Goal: Obtain resource: Download file/media

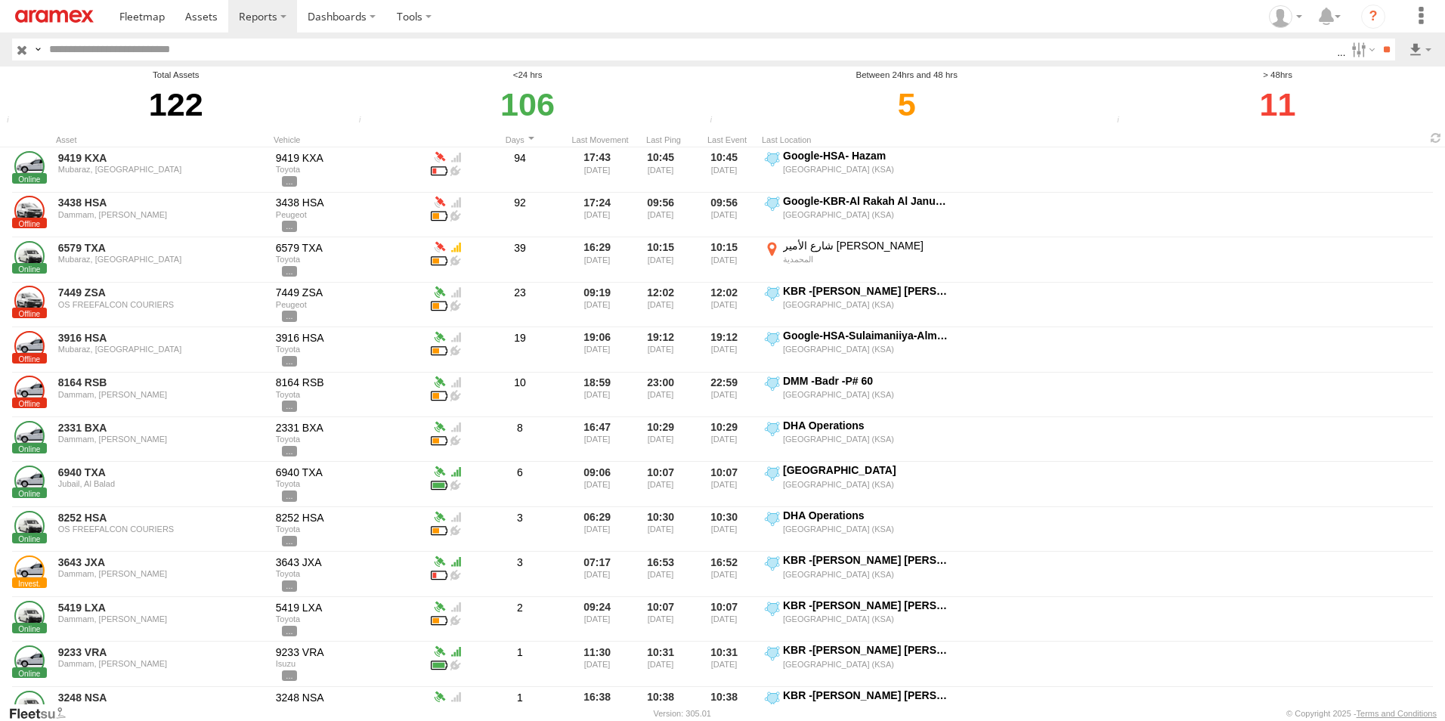
scroll to position [0, 1]
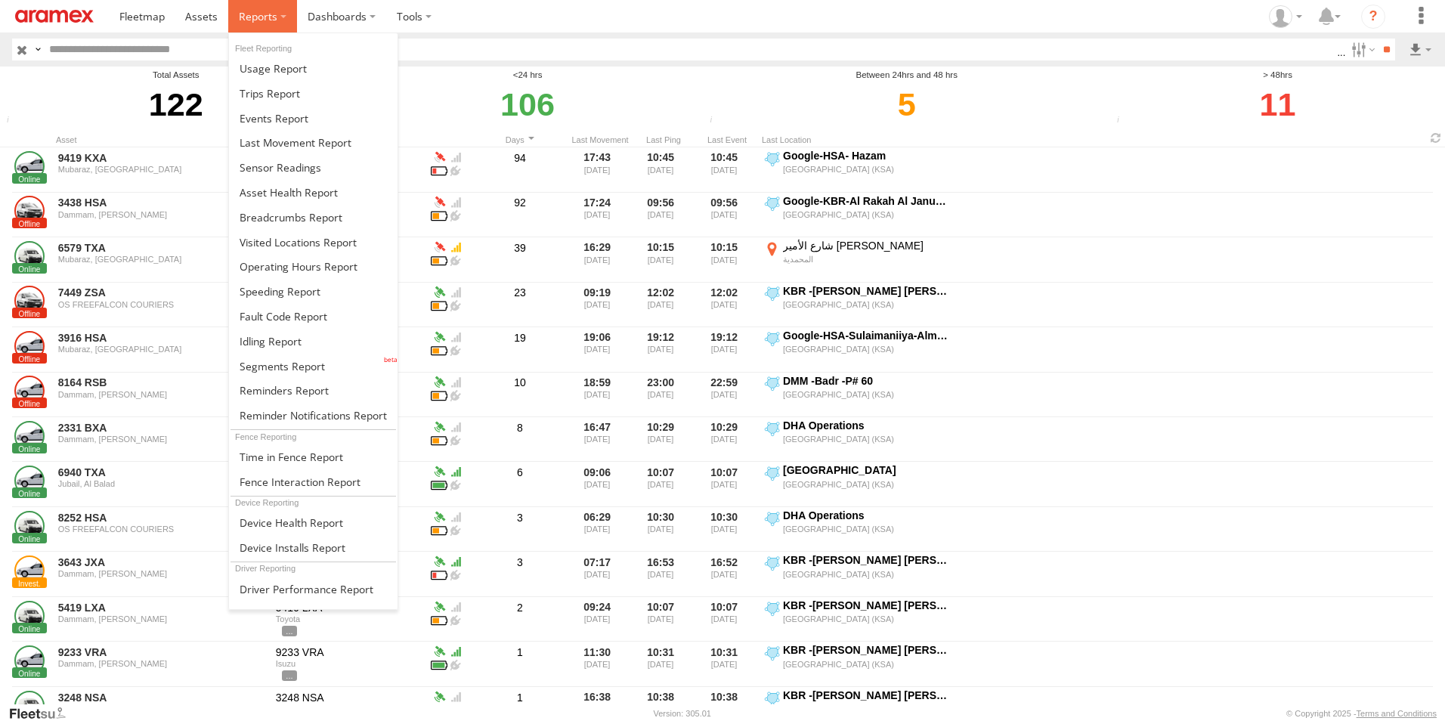
click at [280, 15] on label at bounding box center [262, 16] width 69 height 32
click at [283, 363] on span at bounding box center [281, 366] width 85 height 14
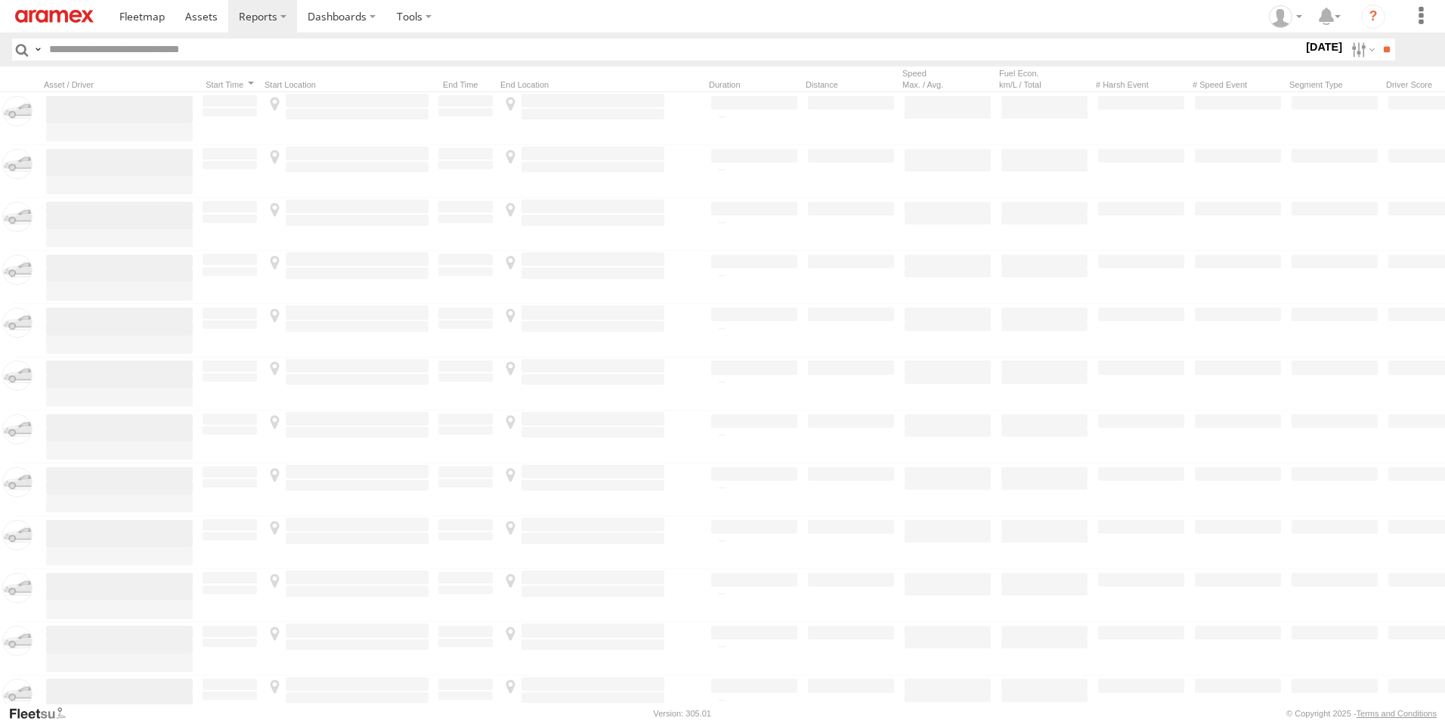
click at [0, 0] on label at bounding box center [0, 0] width 0 height 0
click at [0, 0] on span "[GEOGRAPHIC_DATA] (KSA)" at bounding box center [0, 0] width 0 height 0
click at [0, 0] on span "DHA - Dharan" at bounding box center [0, 0] width 0 height 0
click at [0, 0] on span "DHA Logistics" at bounding box center [0, 0] width 0 height 0
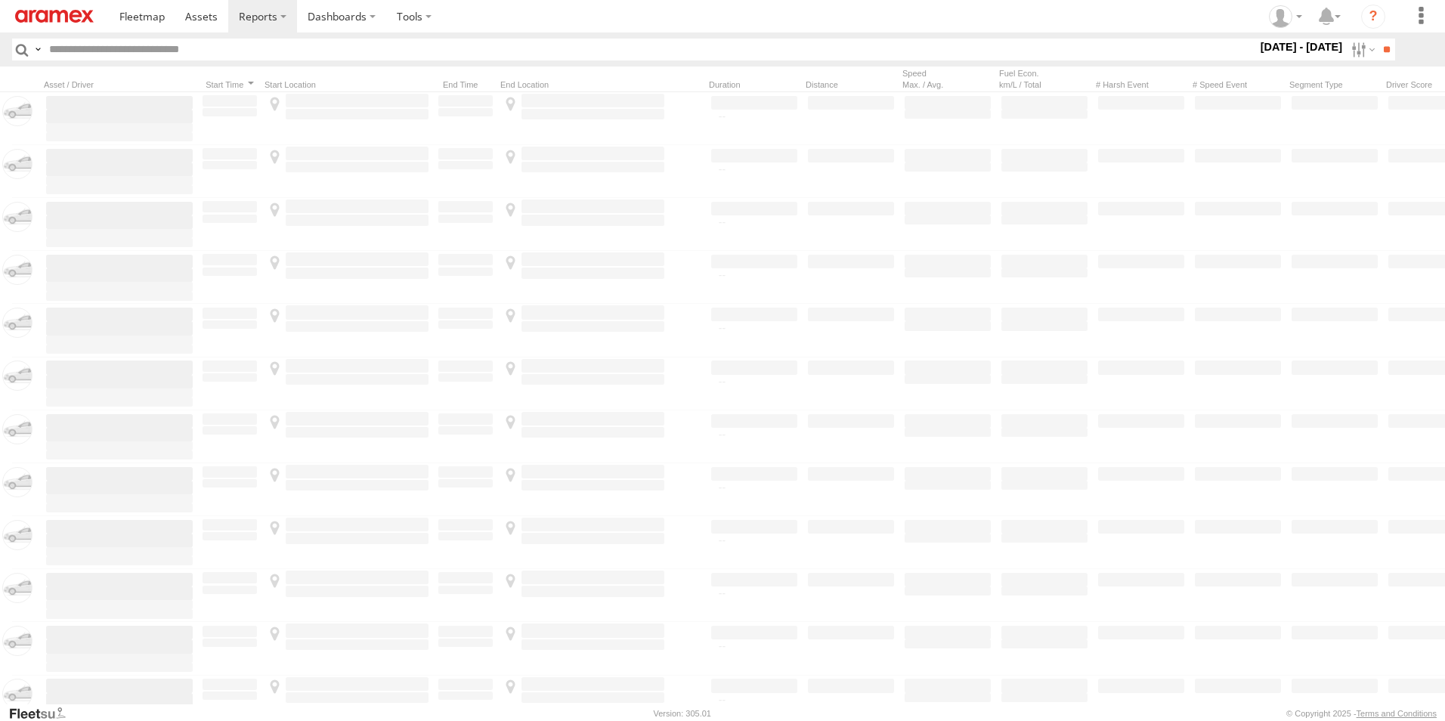
click at [0, 0] on span "Defleeted Vehicles DHA" at bounding box center [0, 0] width 0 height 0
click at [1388, 46] on input "**" at bounding box center [1385, 50] width 17 height 22
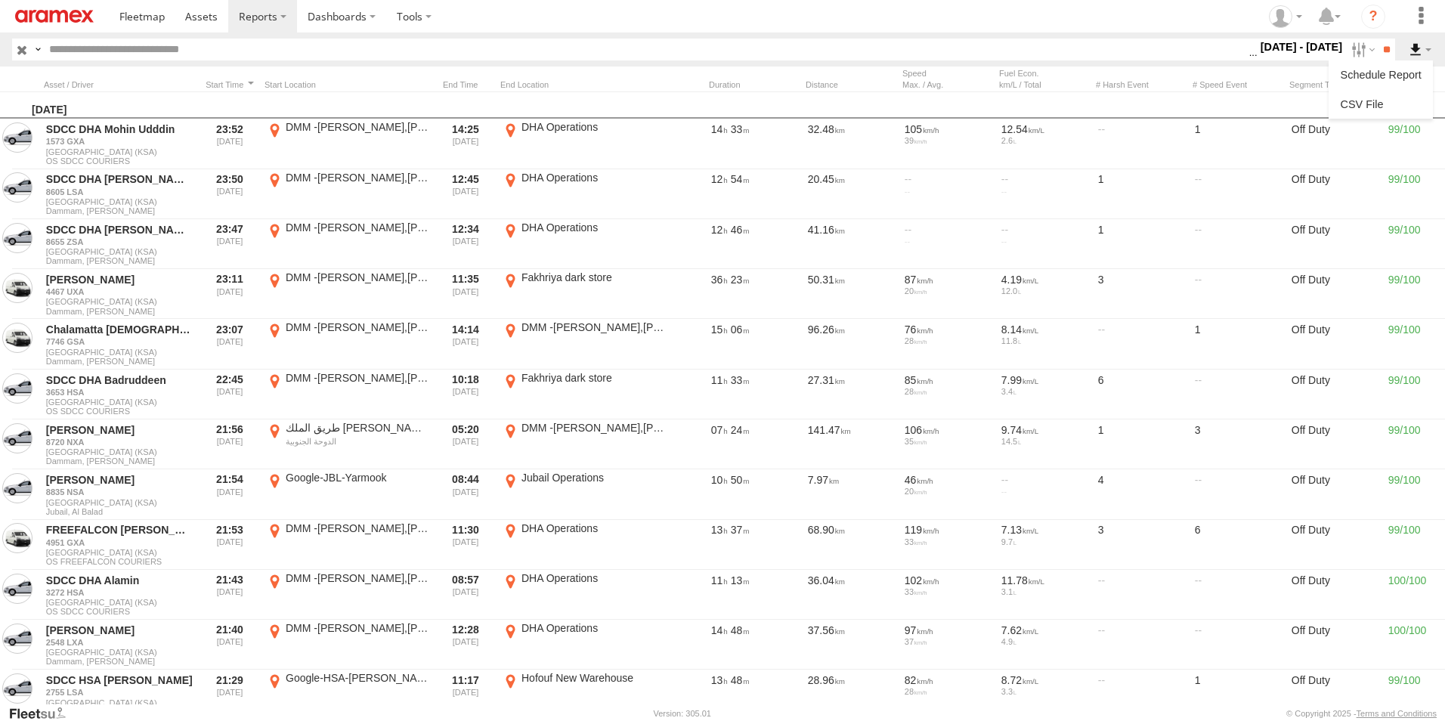
click at [1413, 45] on label at bounding box center [1420, 50] width 26 height 22
click at [1405, 95] on link at bounding box center [1380, 104] width 92 height 23
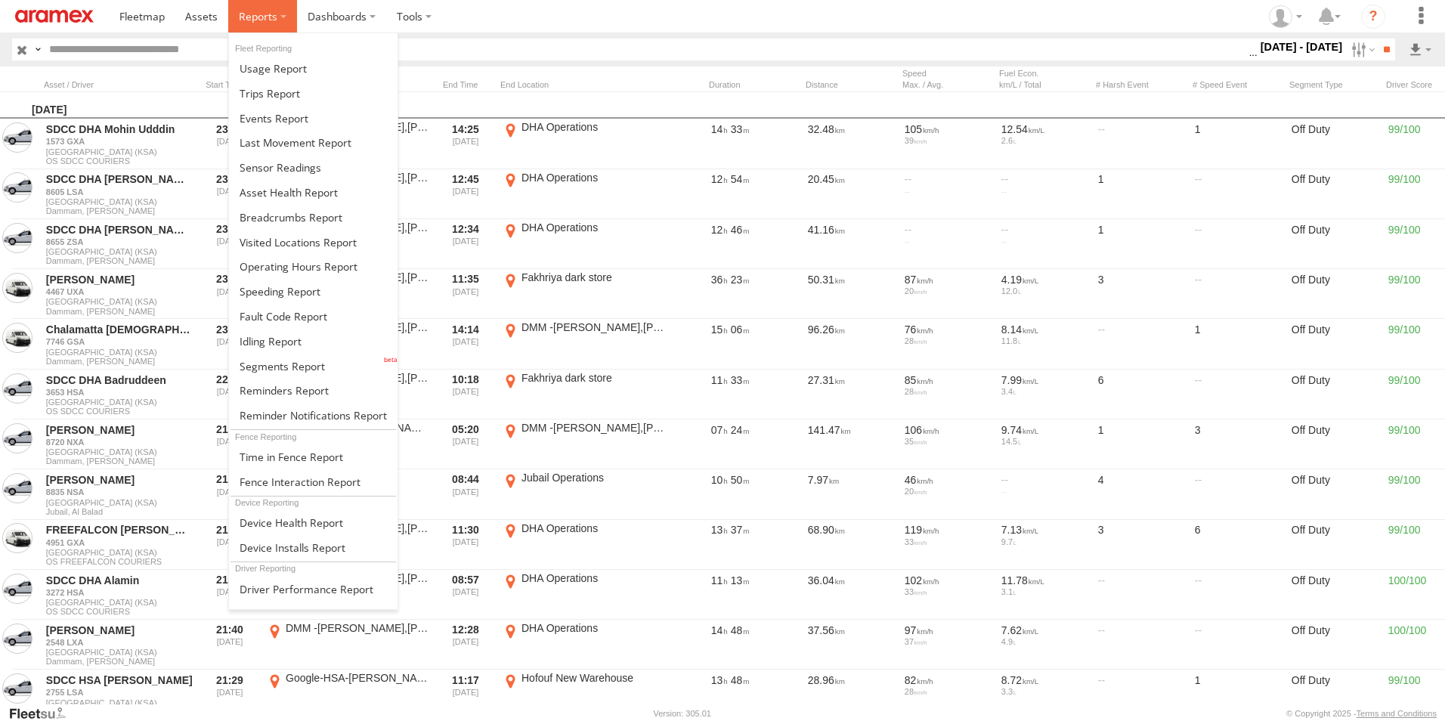
click at [280, 17] on label at bounding box center [262, 16] width 69 height 32
click at [289, 295] on span at bounding box center [279, 291] width 81 height 14
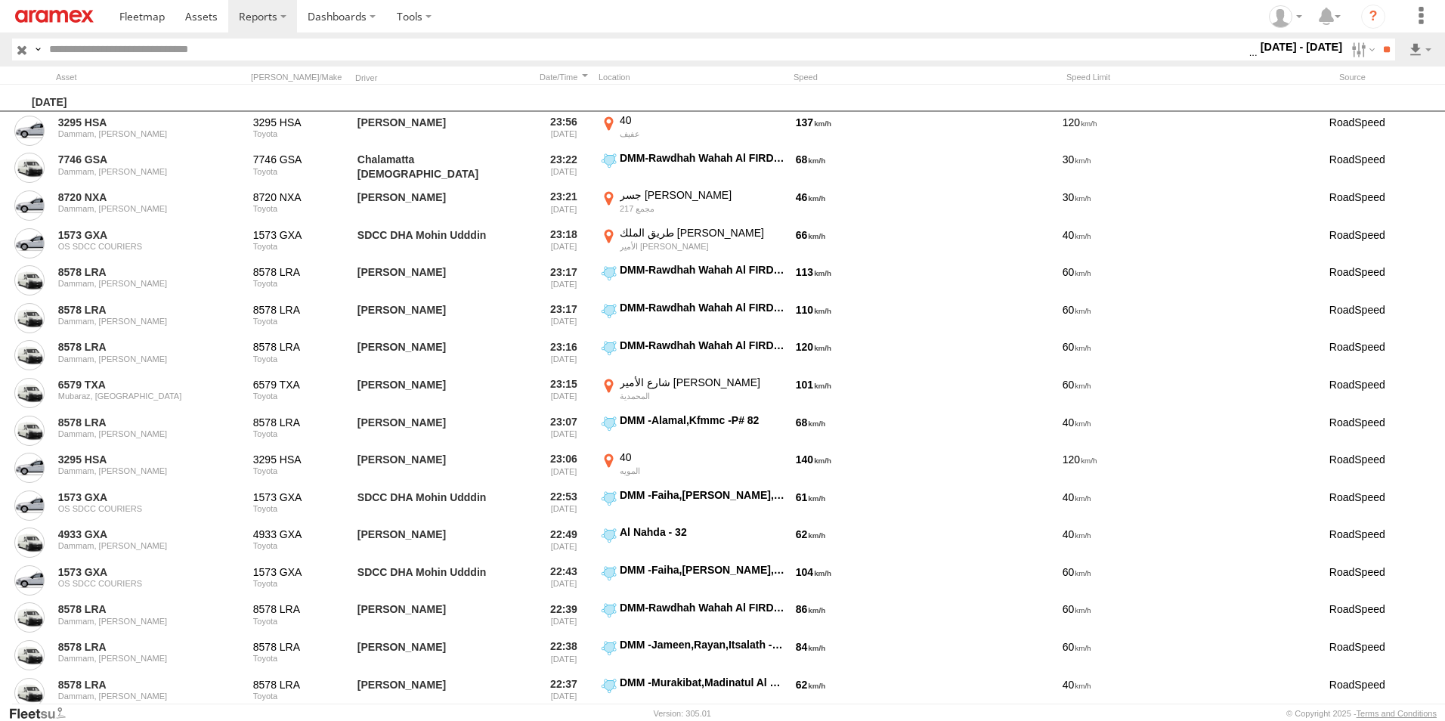
click at [1303, 44] on label "[DATE] - [DATE]" at bounding box center [1301, 47] width 88 height 17
click at [0, 0] on label at bounding box center [0, 0] width 0 height 0
click at [1379, 51] on input "**" at bounding box center [1385, 50] width 17 height 22
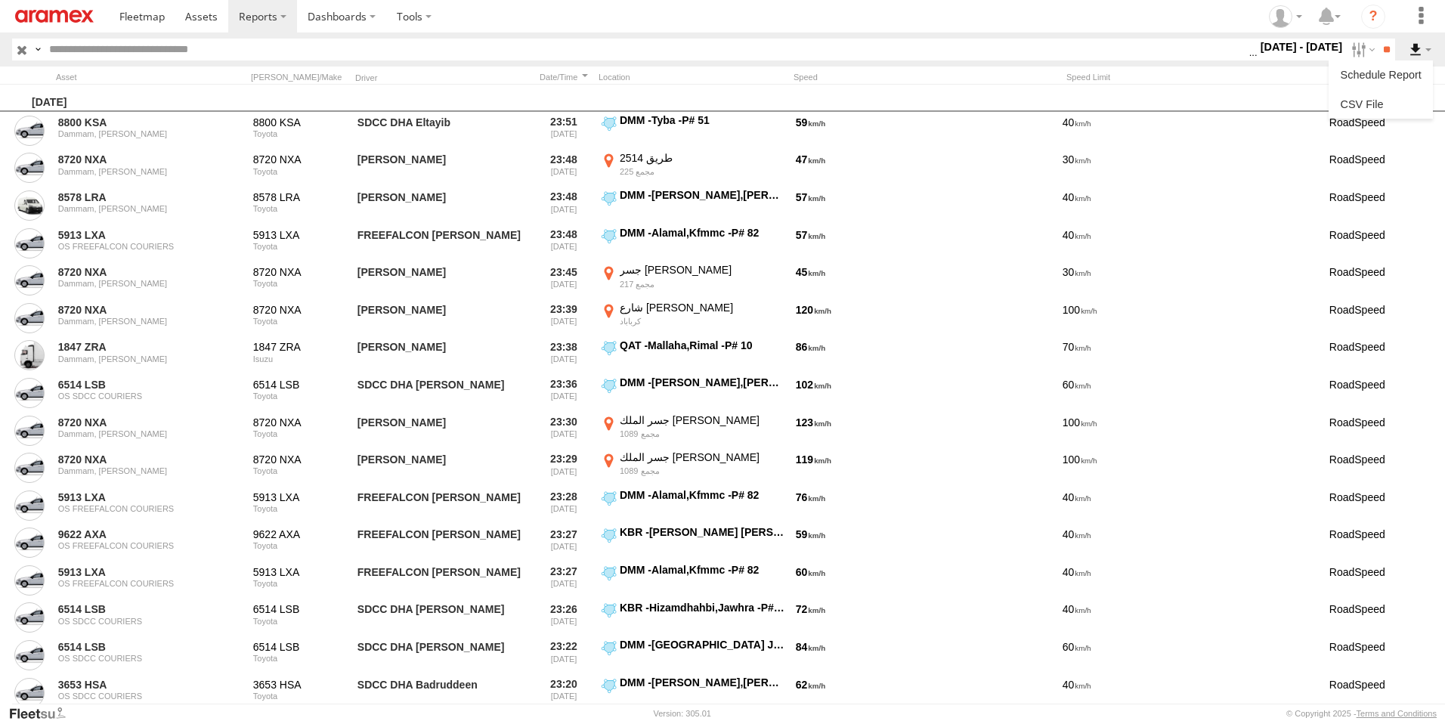
click at [1414, 51] on label at bounding box center [1420, 50] width 26 height 22
click at [1405, 98] on link at bounding box center [1380, 104] width 92 height 23
